Goal: Find specific page/section: Find specific page/section

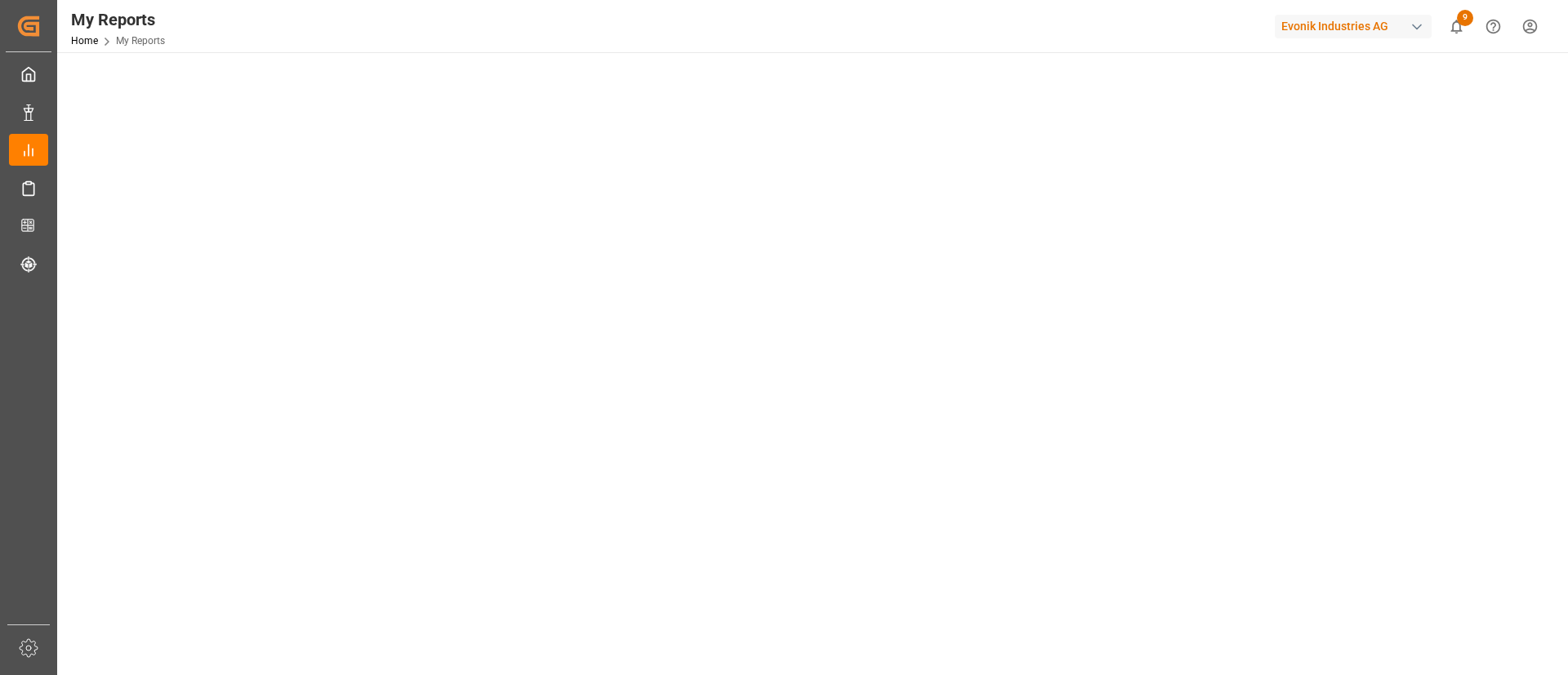
scroll to position [311, 0]
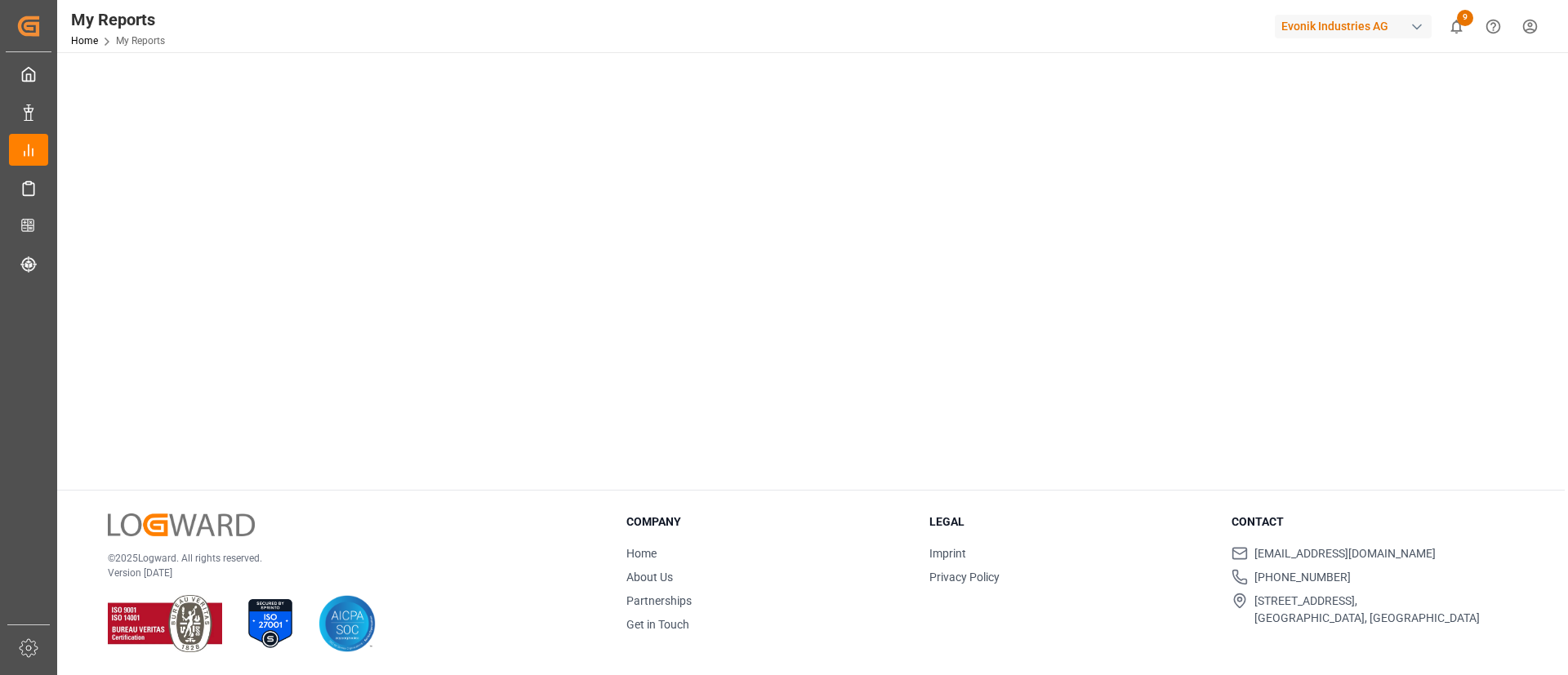
click at [70, 484] on div "Select Category Allocation Select Report Allocation Management Reporting Dashbo…" at bounding box center [811, 208] width 1508 height 933
click at [347, 544] on div "© 2025 Logward. All rights reserved. Version 1.1.86" at bounding box center [347, 584] width 478 height 140
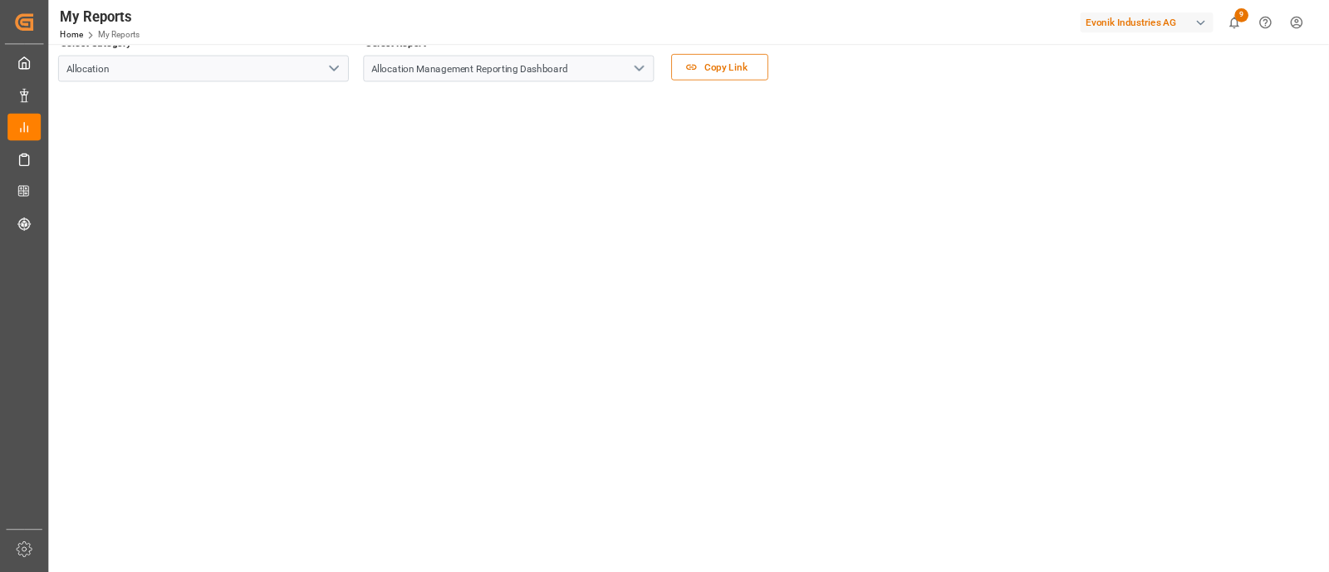
scroll to position [0, 0]
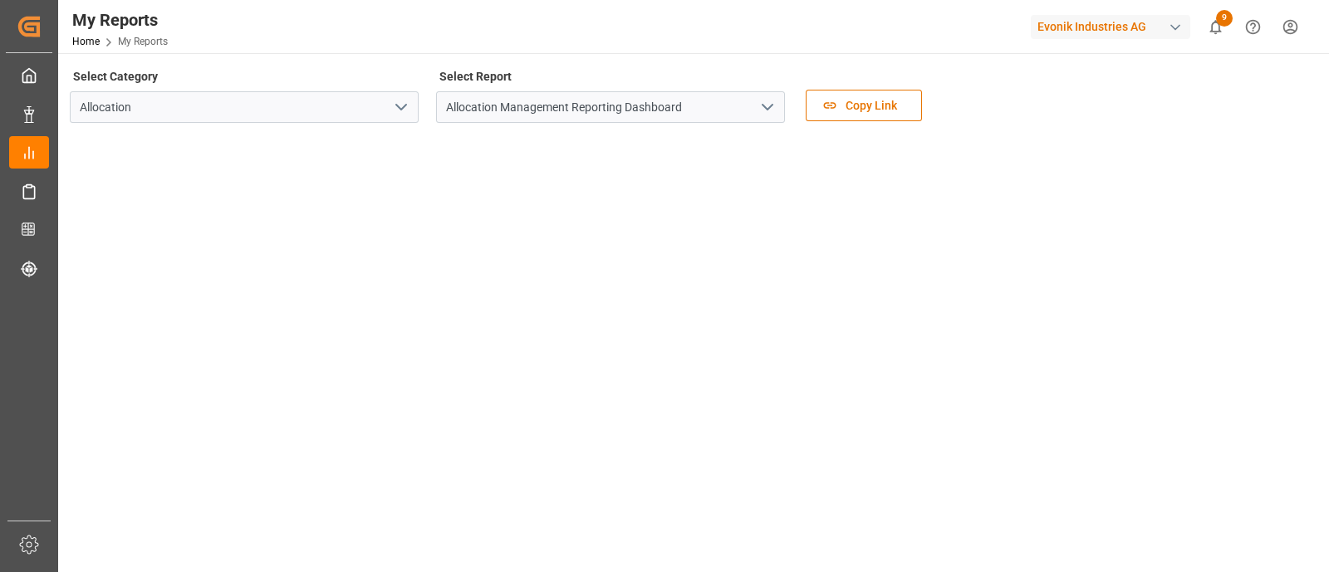
drag, startPoint x: 1594, startPoint y: 0, endPoint x: 724, endPoint y: 22, distance: 870.1
click at [724, 23] on div "My Reports Home My Reports Evonik Industries AG 9 Notifications Only show unrea…" at bounding box center [688, 26] width 1283 height 53
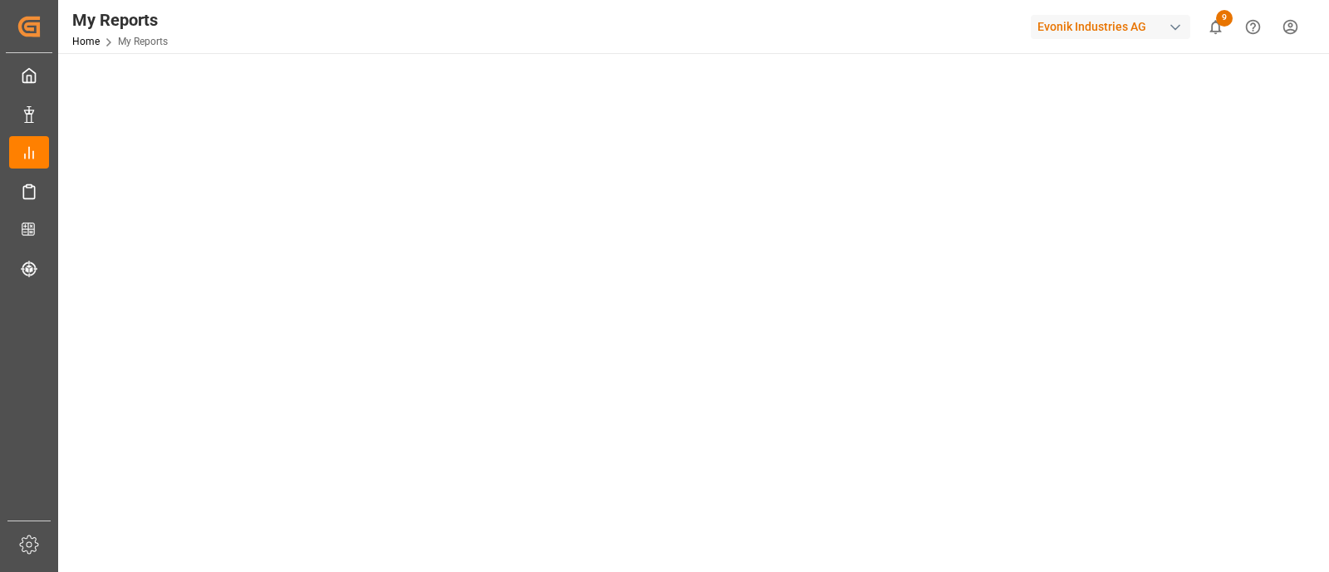
scroll to position [165, 0]
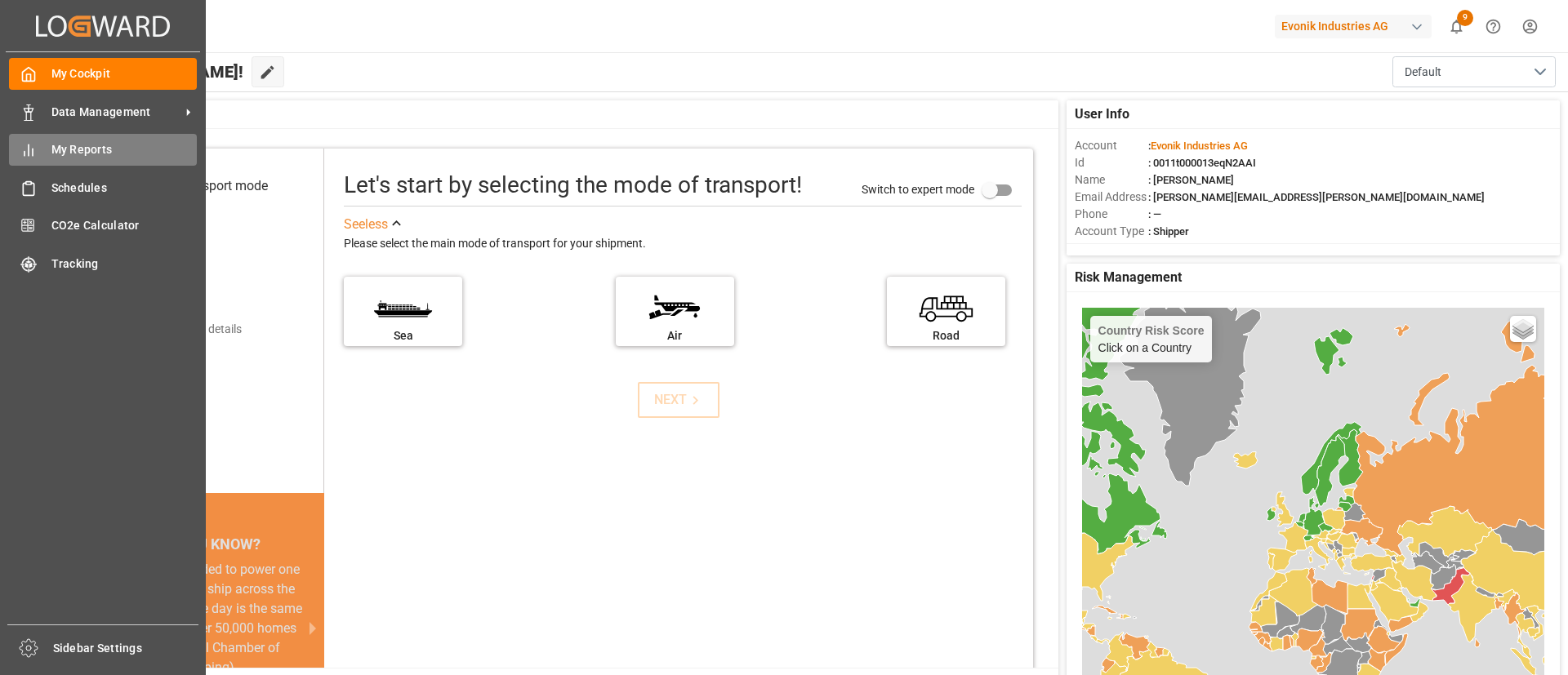
click at [70, 151] on span "My Reports" at bounding box center [124, 149] width 146 height 17
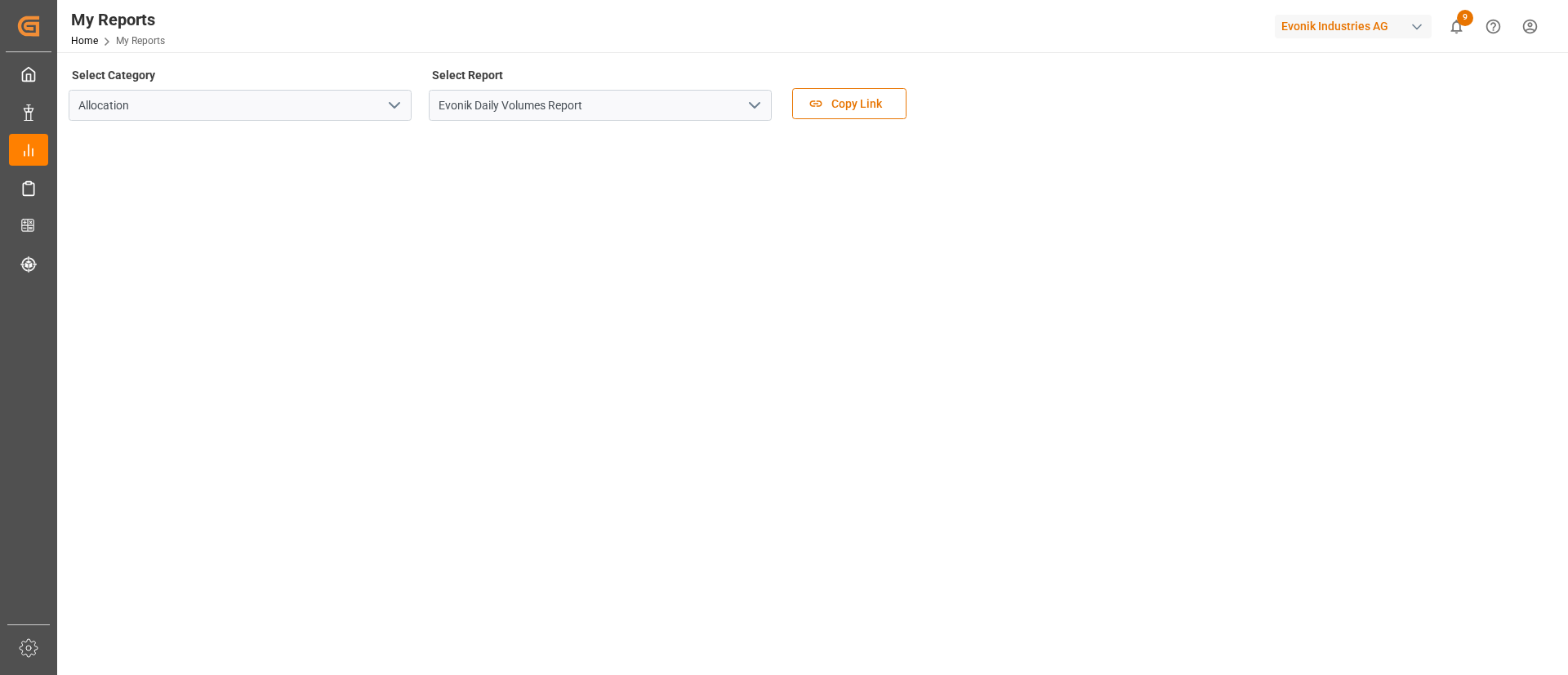
click at [758, 102] on icon "open menu" at bounding box center [755, 105] width 20 height 20
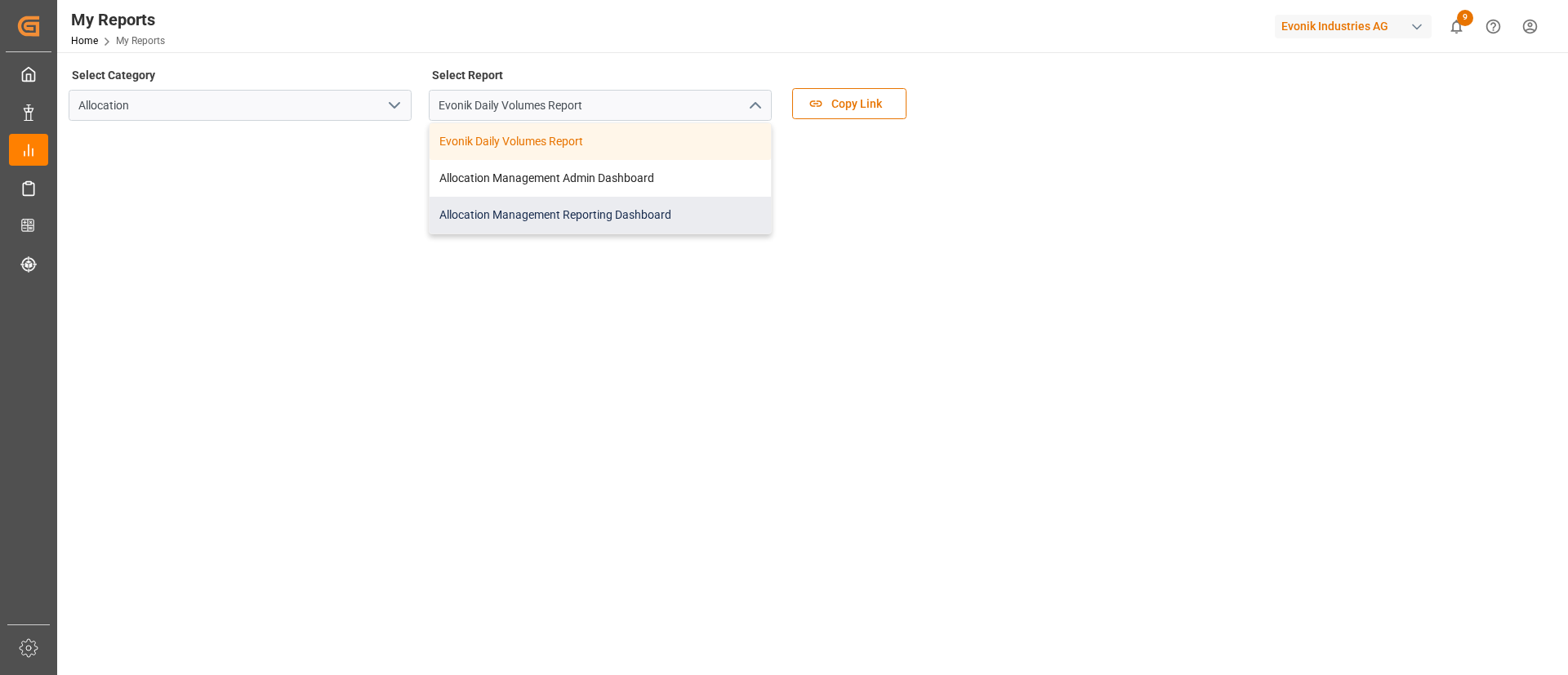
click at [589, 206] on div "Allocation Management Reporting Dashboard" at bounding box center [600, 214] width 341 height 36
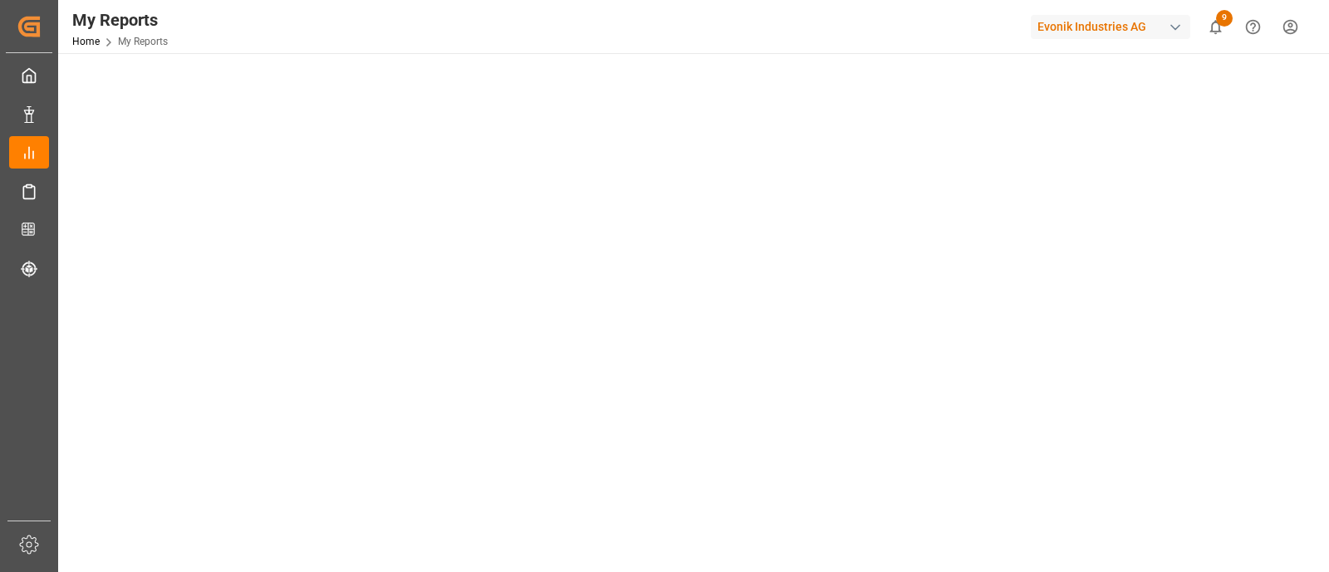
scroll to position [165, 0]
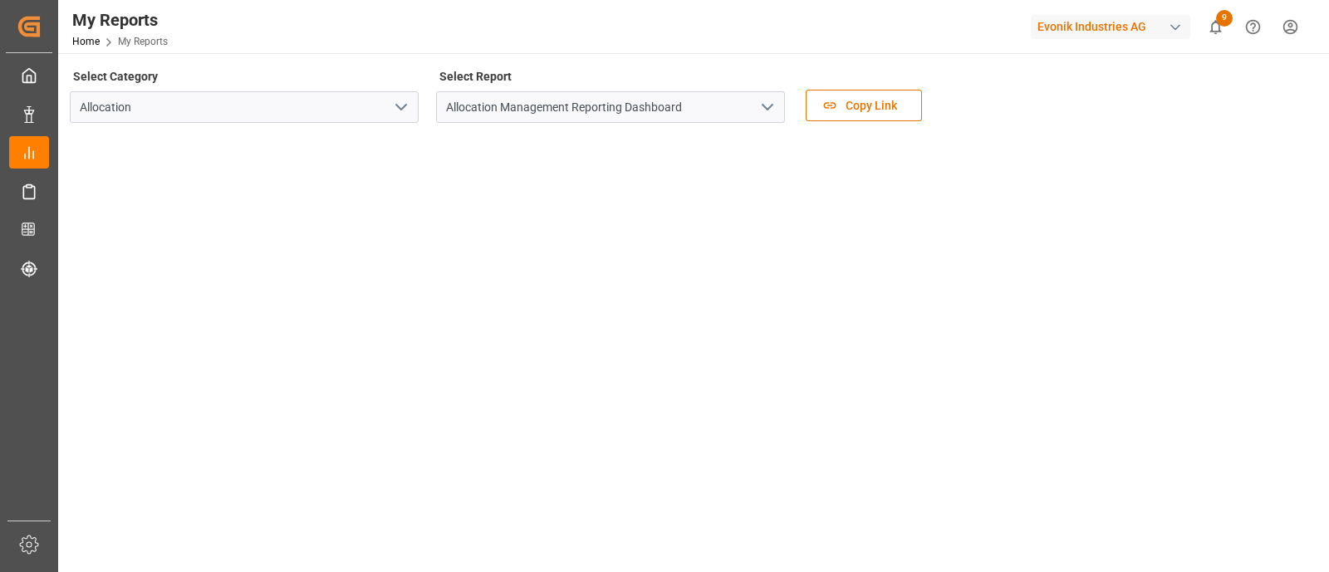
scroll to position [165, 0]
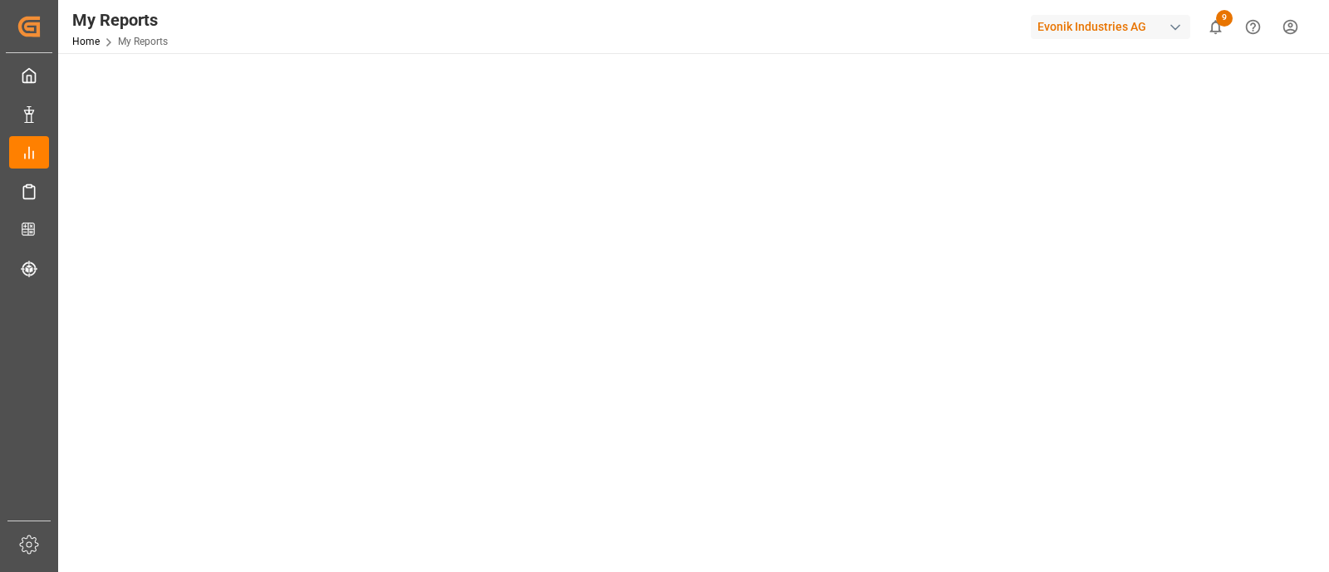
click at [1323, 382] on div "My Reports Home My Reports Evonik Industries AG 9 Notifications Only show unrea…" at bounding box center [692, 286] width 1268 height 572
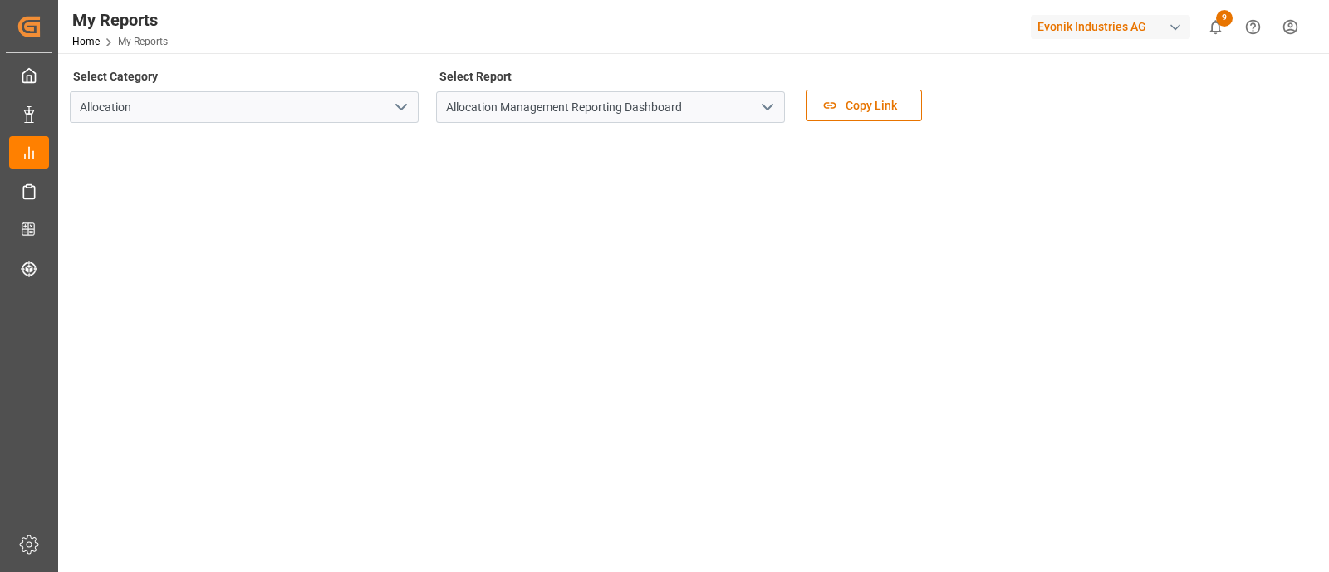
click at [1015, 65] on div "Select Category Allocation Select Report Allocation Management Reporting Dashbo…" at bounding box center [692, 100] width 1244 height 70
click at [999, 76] on div "Select Category Allocation Select Report Allocation Management Reporting Dashbo…" at bounding box center [692, 100] width 1244 height 70
click at [997, 76] on div "Select Category Allocation Select Report Allocation Management Reporting Dashbo…" at bounding box center [692, 100] width 1244 height 70
click at [997, 81] on div "Select Category Allocation Select Report Allocation Management Reporting Dashbo…" at bounding box center [692, 100] width 1244 height 70
drag, startPoint x: 1011, startPoint y: 87, endPoint x: 1042, endPoint y: 87, distance: 30.7
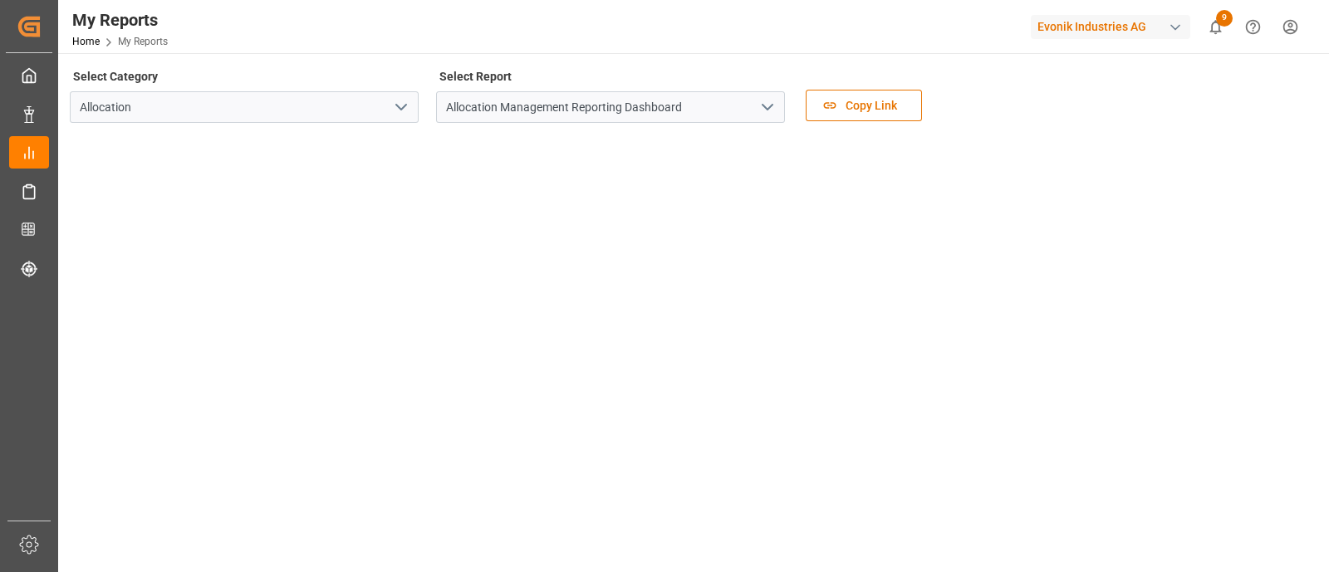
click at [1042, 87] on div "Select Category Allocation Select Report Allocation Management Reporting Dashbo…" at bounding box center [692, 100] width 1244 height 70
click at [990, 115] on div "Select Category Allocation Select Report Allocation Management Reporting Dashbo…" at bounding box center [692, 100] width 1244 height 70
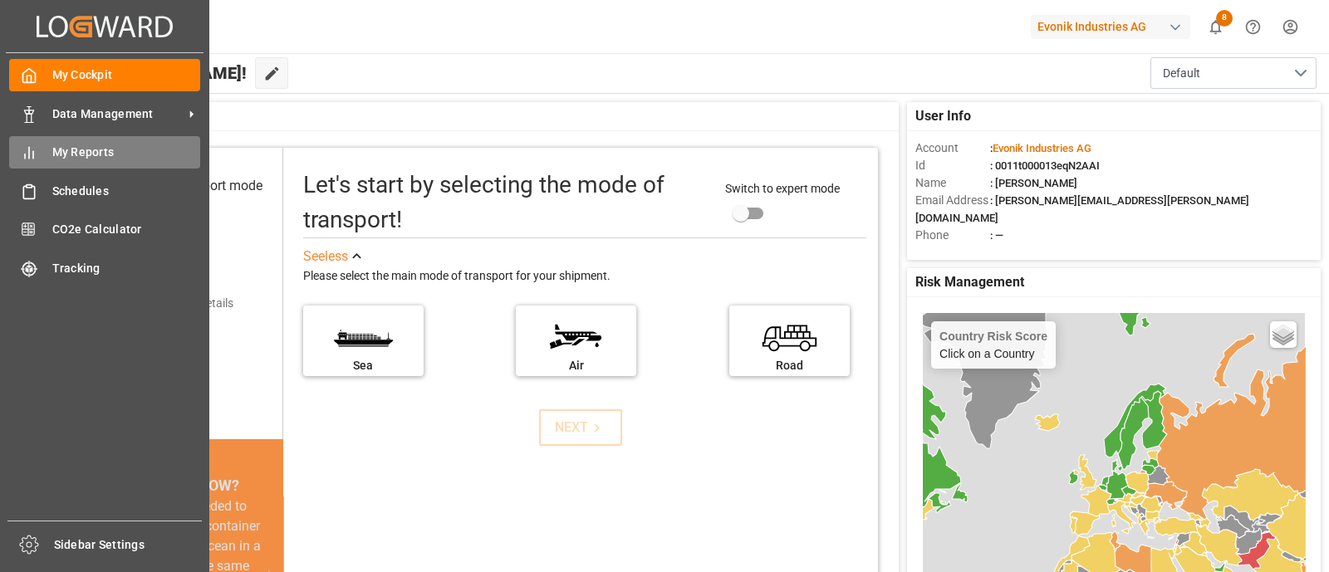
click at [37, 154] on div "My Reports My Reports" at bounding box center [104, 152] width 191 height 32
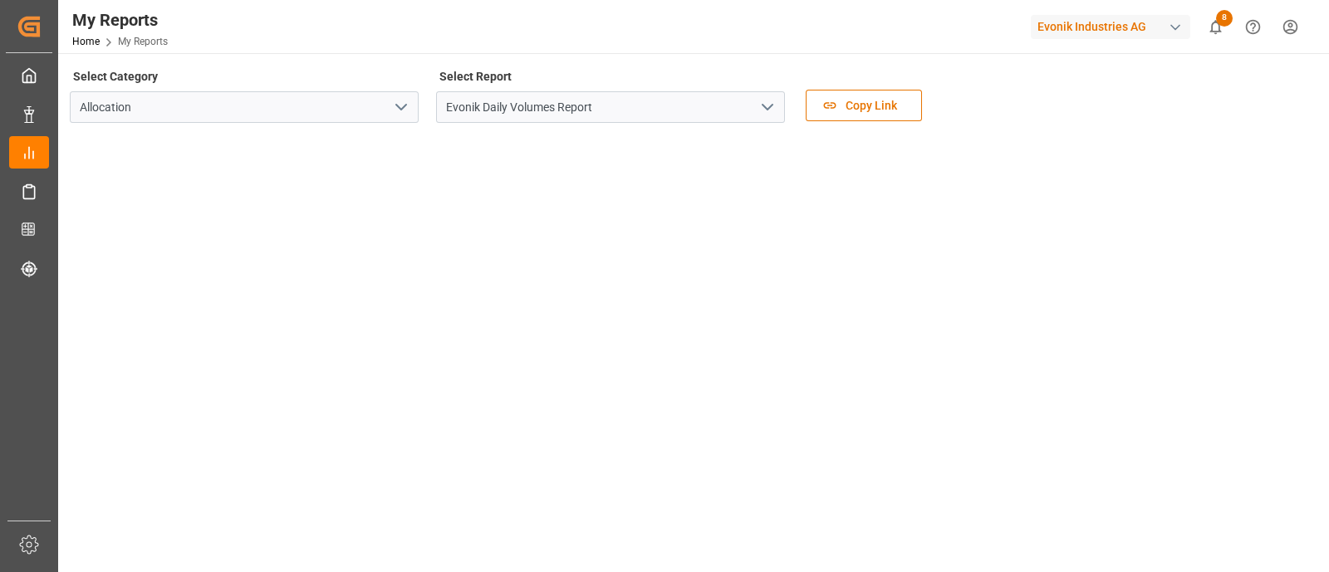
click at [762, 108] on icon "open menu" at bounding box center [768, 107] width 20 height 20
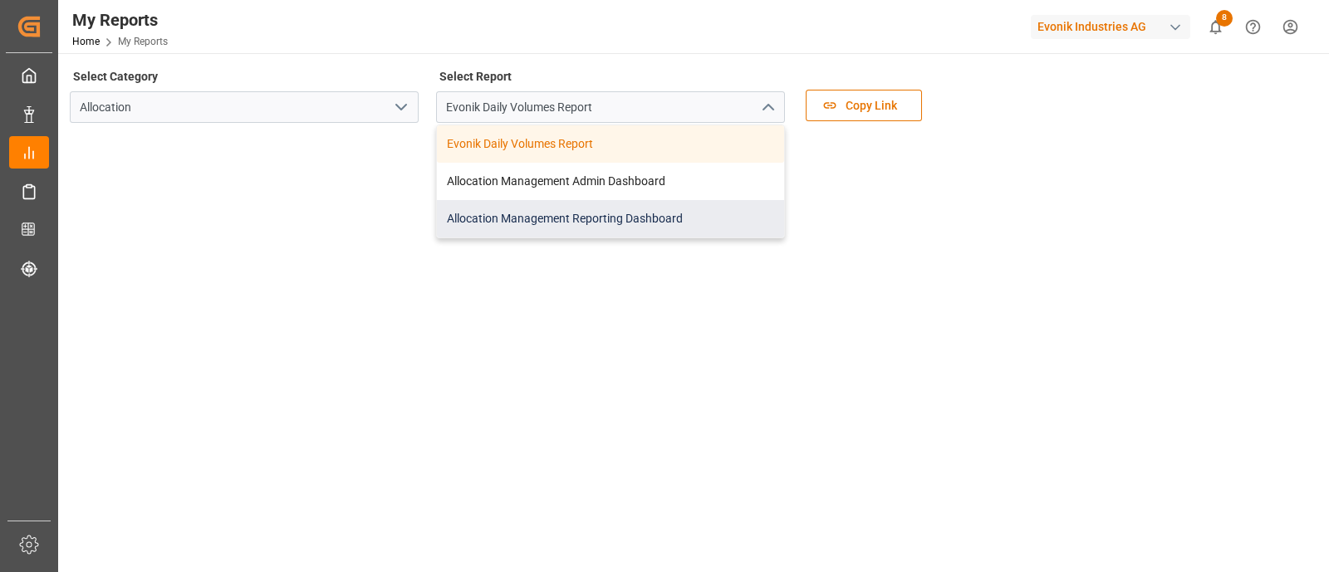
click at [607, 221] on div "Allocation Management Reporting Dashboard" at bounding box center [610, 218] width 347 height 37
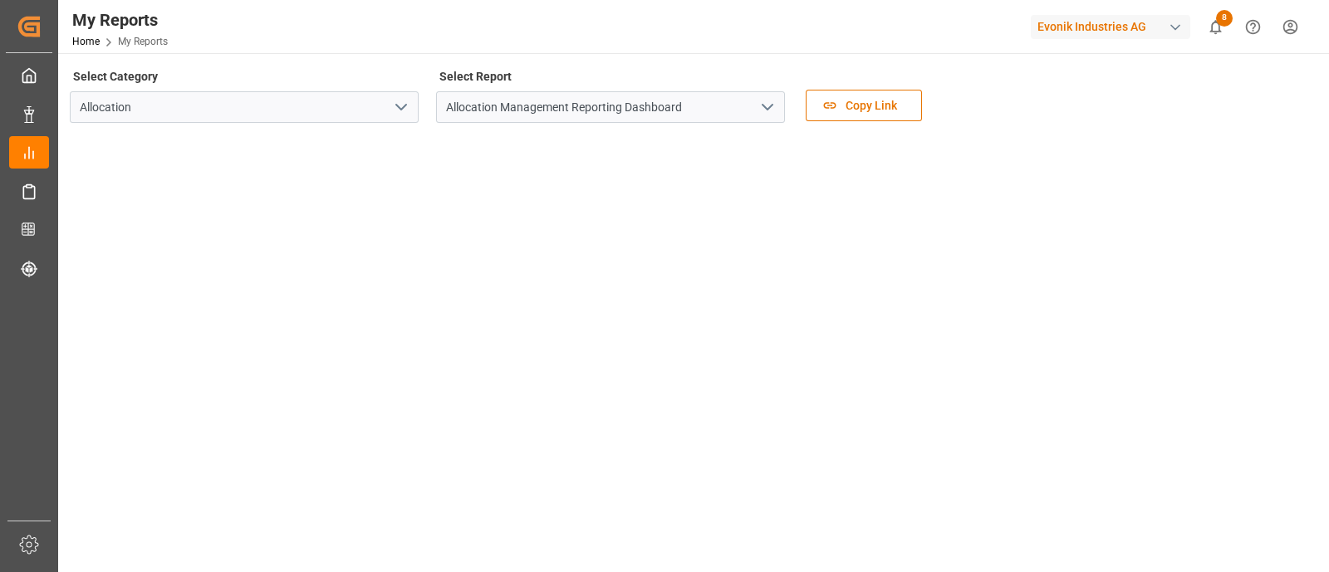
scroll to position [430, 0]
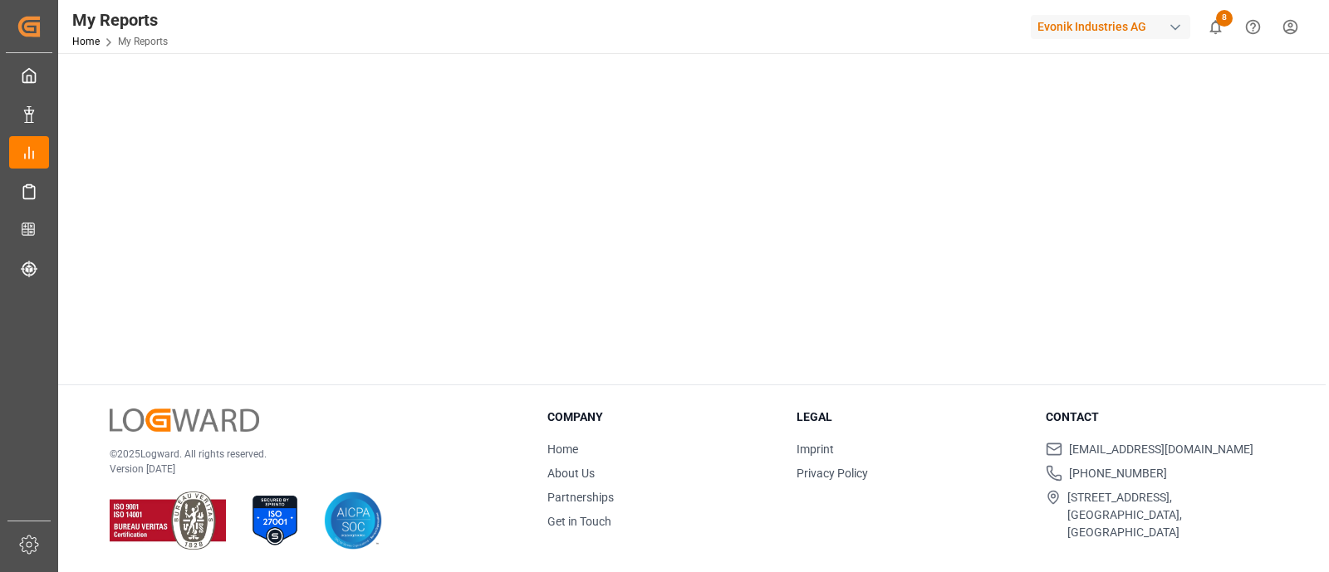
click at [213, 377] on div "Select Category Allocation Select Report Allocation Management Reporting Dashbo…" at bounding box center [692, 98] width 1268 height 950
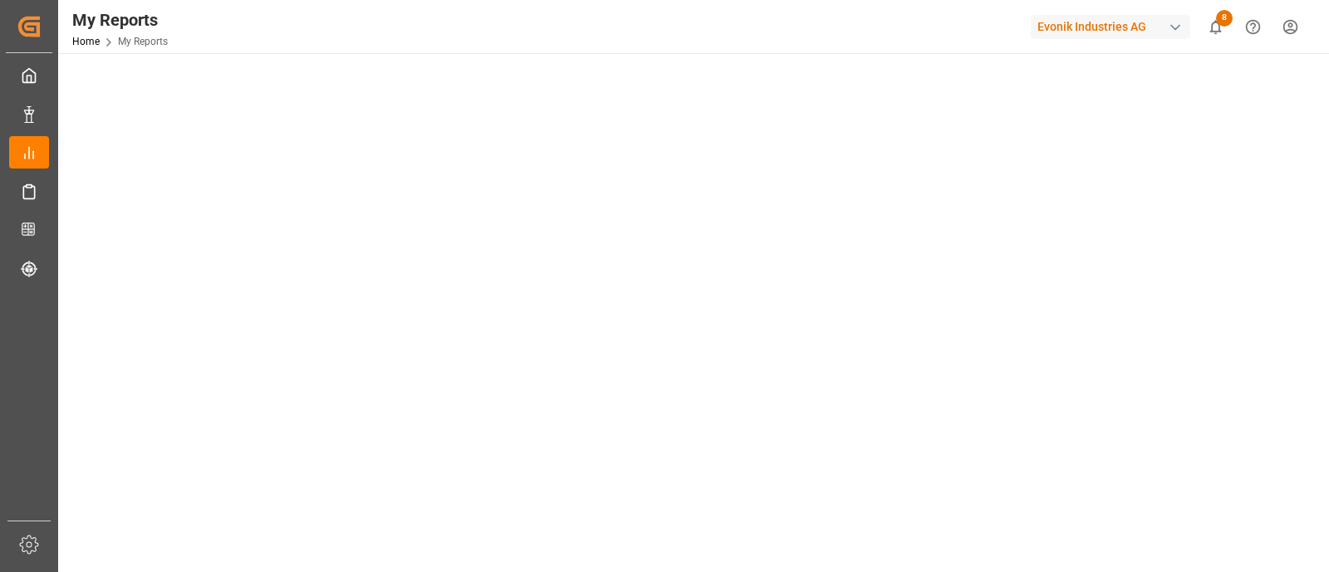
scroll to position [165, 0]
